Goal: Communication & Community: Share content

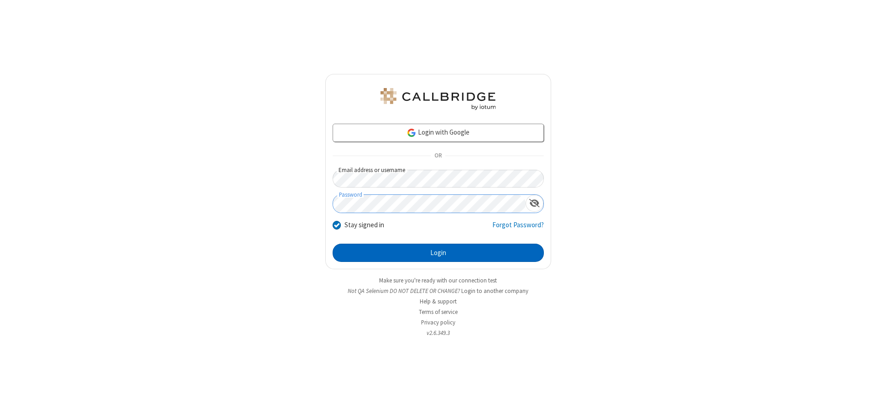
click at [438, 253] on button "Login" at bounding box center [438, 253] width 211 height 18
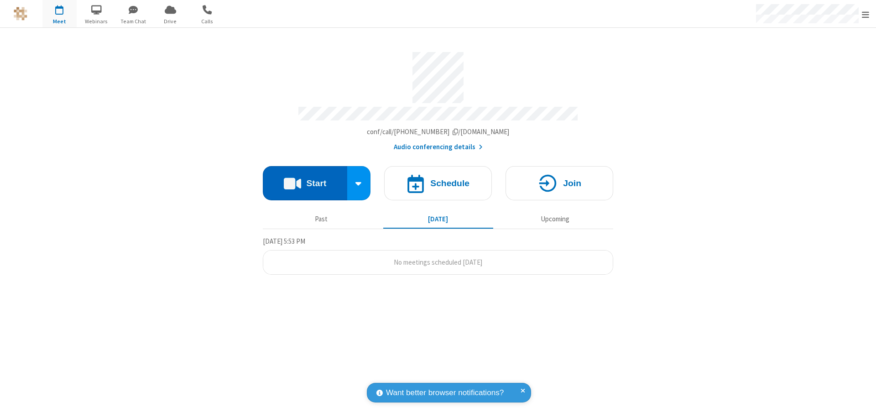
click at [305, 179] on button "Start" at bounding box center [305, 183] width 84 height 34
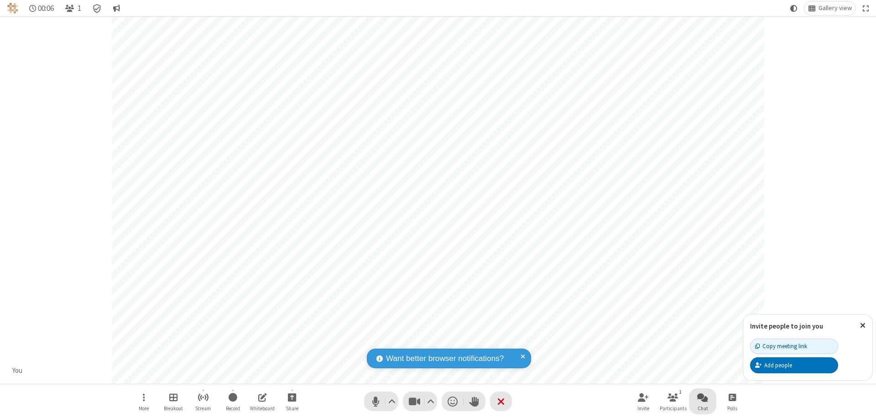
click at [703, 397] on span "Open chat" at bounding box center [703, 397] width 11 height 11
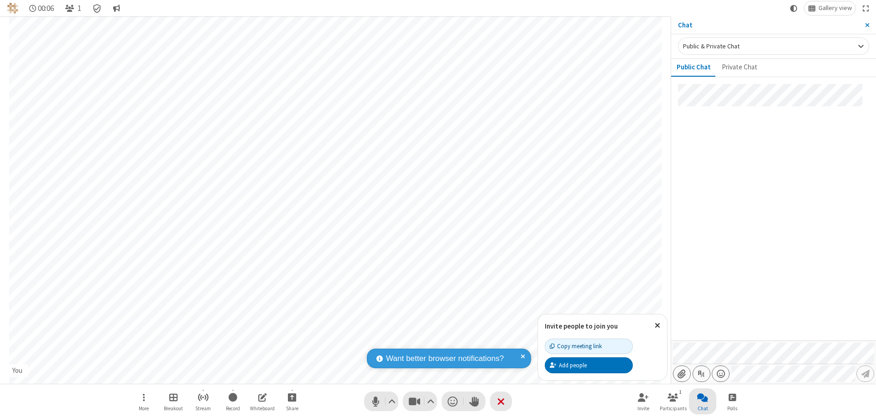
type input "C:\fakepath\doc_test.docx"
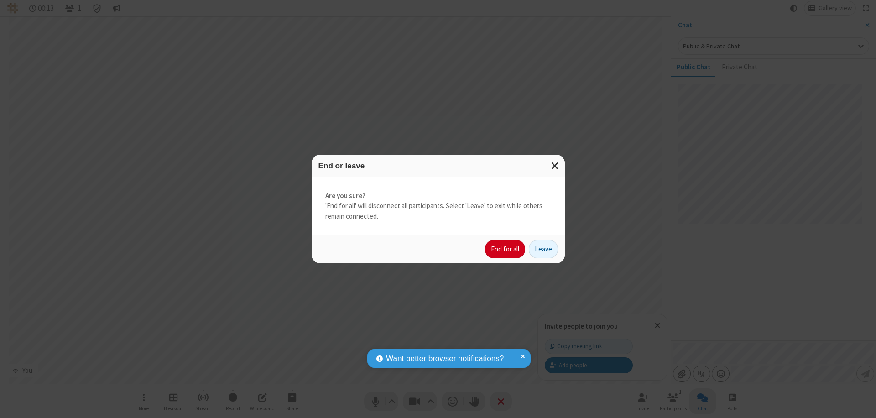
click at [506, 249] on button "End for all" at bounding box center [505, 249] width 40 height 18
